Goal: Task Accomplishment & Management: Manage account settings

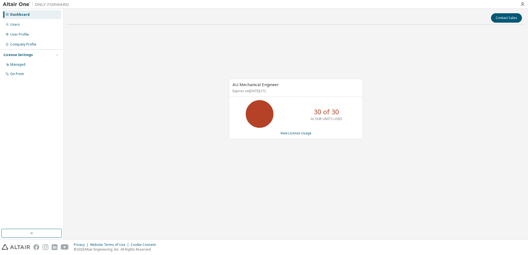
click at [58, 56] on icon "button" at bounding box center [57, 54] width 3 height 3
click at [57, 55] on icon "button" at bounding box center [56, 54] width 1 height 1
click at [25, 41] on div "Company Profile" at bounding box center [31, 44] width 59 height 9
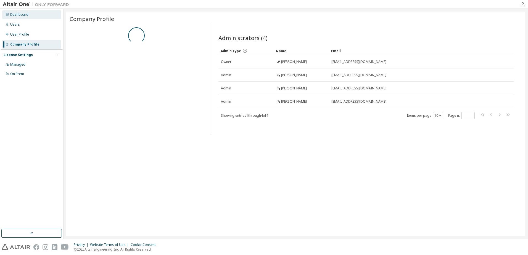
click at [17, 15] on div "Dashboard" at bounding box center [19, 14] width 18 height 4
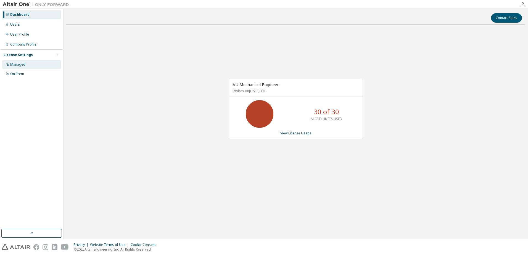
click at [24, 64] on div "Managed" at bounding box center [17, 64] width 15 height 4
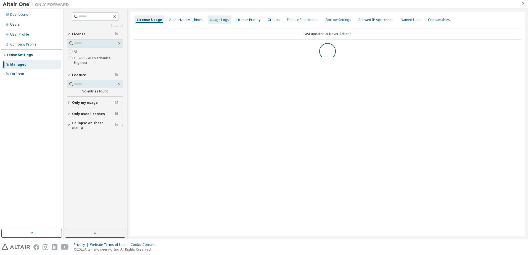
click at [212, 19] on div "Usage Logs" at bounding box center [219, 20] width 19 height 4
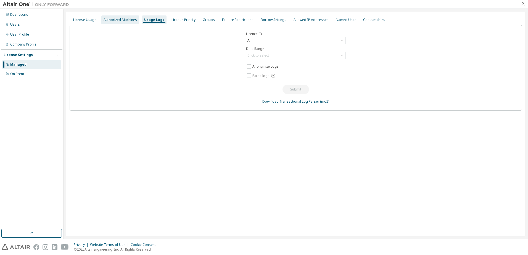
click at [130, 18] on div "Authorized Machines" at bounding box center [120, 20] width 33 height 4
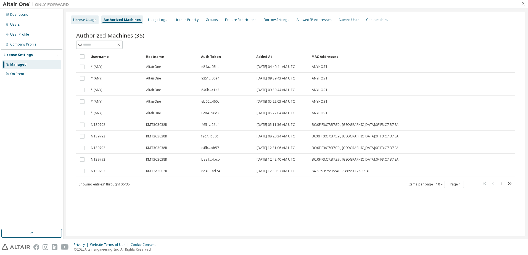
click at [86, 23] on div "License Usage" at bounding box center [85, 19] width 28 height 9
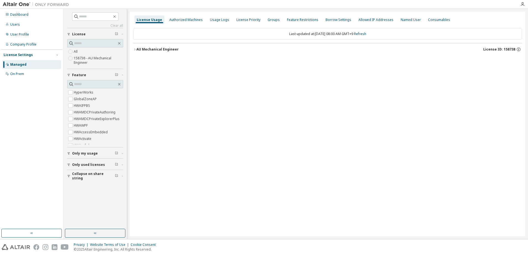
click at [175, 48] on div "AU Mechanical Engineer" at bounding box center [157, 49] width 42 height 4
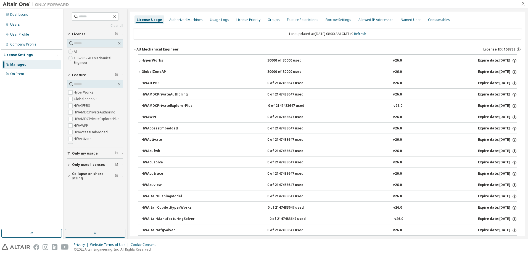
click at [160, 62] on div "HyperWorks" at bounding box center [166, 60] width 50 height 5
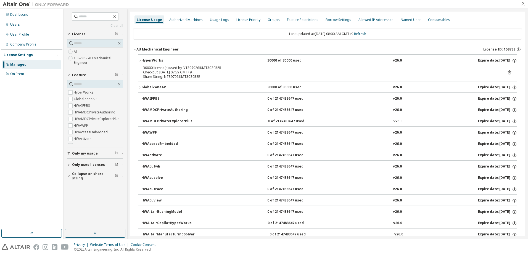
click at [141, 86] on icon "button" at bounding box center [139, 87] width 3 height 3
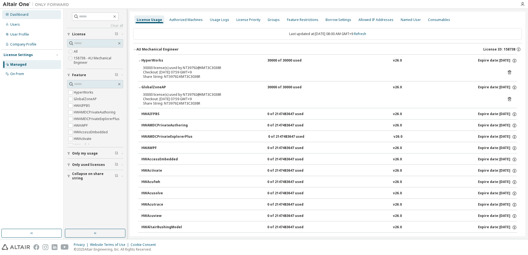
click at [18, 15] on div "Dashboard" at bounding box center [19, 14] width 18 height 4
